Goal: Find contact information: Find contact information

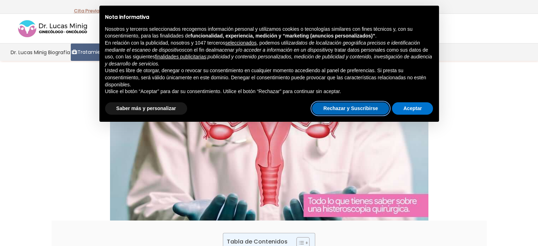
click at [373, 108] on button "Rechazar y Suscribirse" at bounding box center [350, 108] width 77 height 13
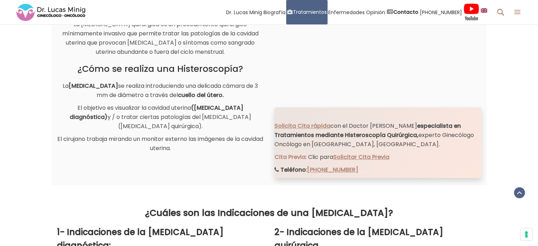
scroll to position [389, 0]
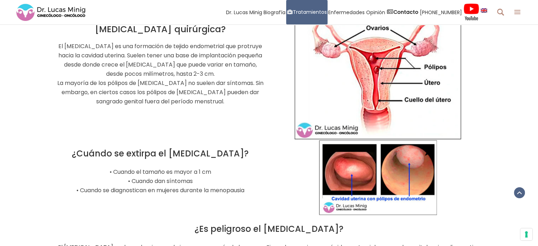
scroll to position [742, 0]
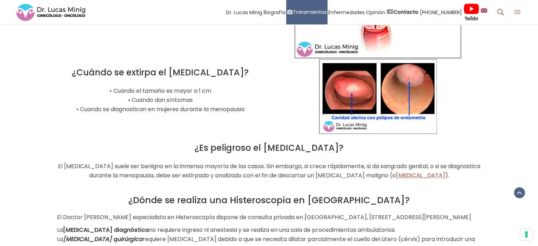
click at [371, 110] on img at bounding box center [378, 96] width 118 height 75
